Goal: Information Seeking & Learning: Learn about a topic

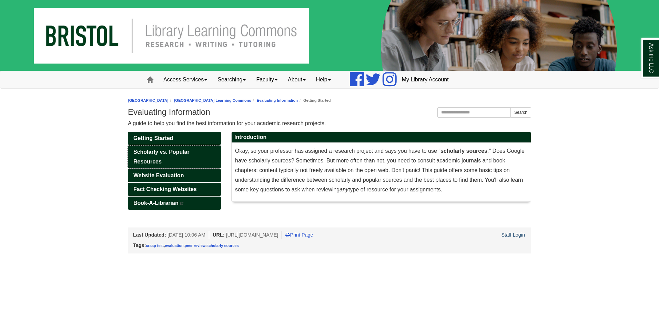
click at [194, 162] on link "Scholarly vs. Popular Resources" at bounding box center [174, 156] width 93 height 23
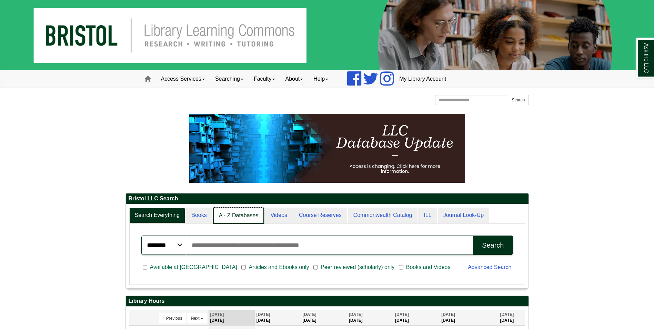
scroll to position [3, 3]
click at [234, 214] on link "A - Z Databases" at bounding box center [238, 216] width 51 height 16
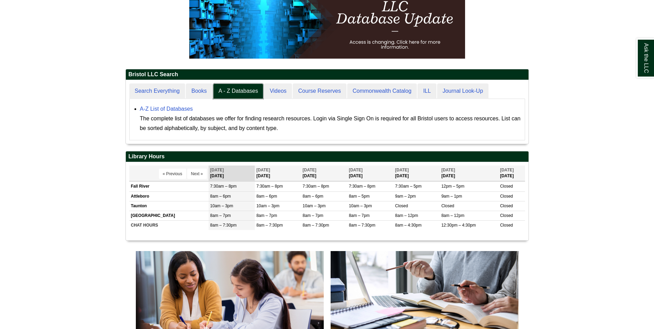
scroll to position [138, 0]
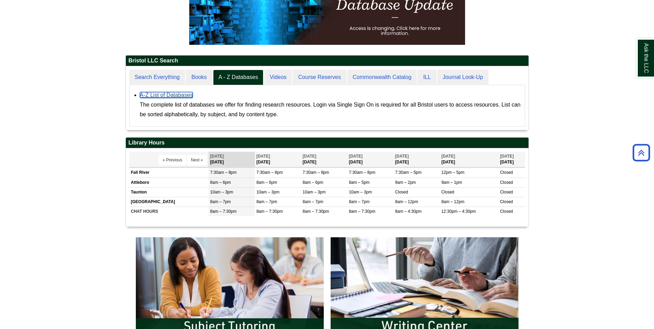
click at [160, 93] on link "A-Z List of Databases" at bounding box center [166, 95] width 53 height 6
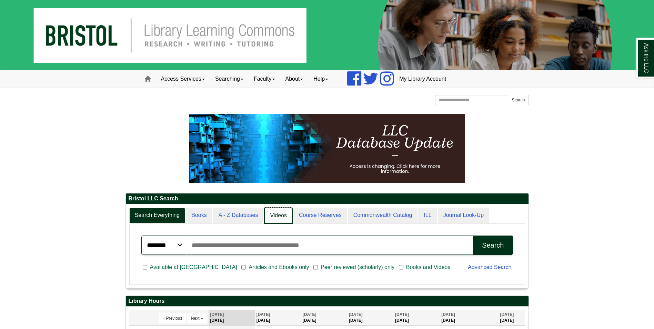
scroll to position [3, 3]
click at [244, 209] on link "A - Z Databases" at bounding box center [238, 216] width 51 height 16
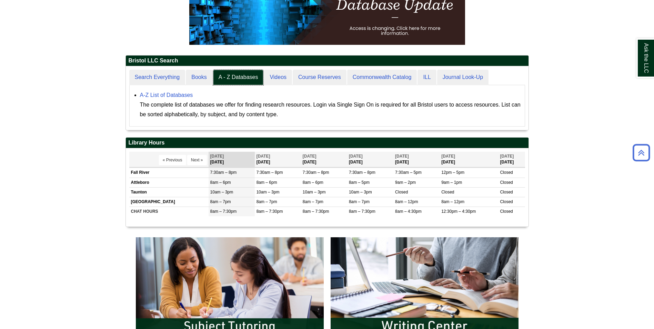
scroll to position [64, 403]
click at [165, 94] on link "A-Z List of Databases" at bounding box center [166, 95] width 53 height 6
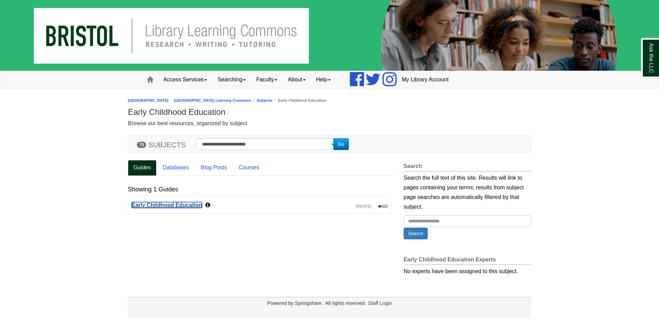
click at [188, 203] on link "Early Childhood Education" at bounding box center [167, 205] width 70 height 6
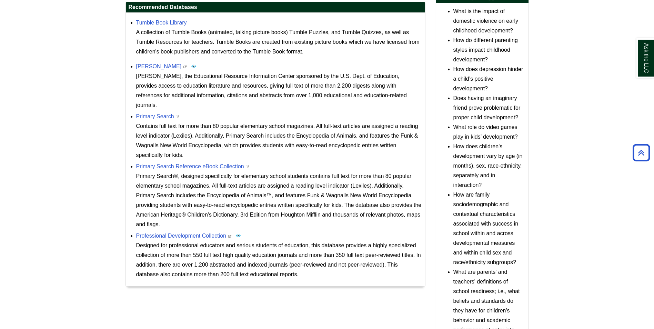
scroll to position [310, 0]
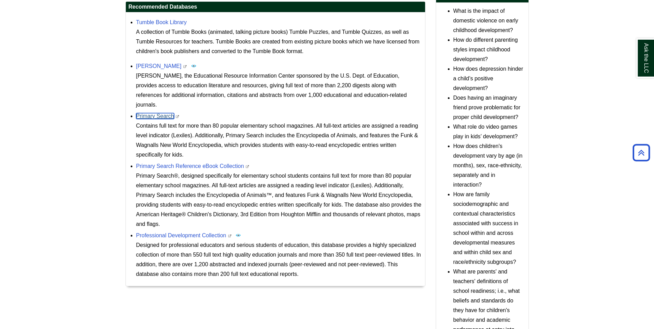
click at [151, 113] on link "Primary Search" at bounding box center [155, 116] width 38 height 6
